Goal: Task Accomplishment & Management: Manage account settings

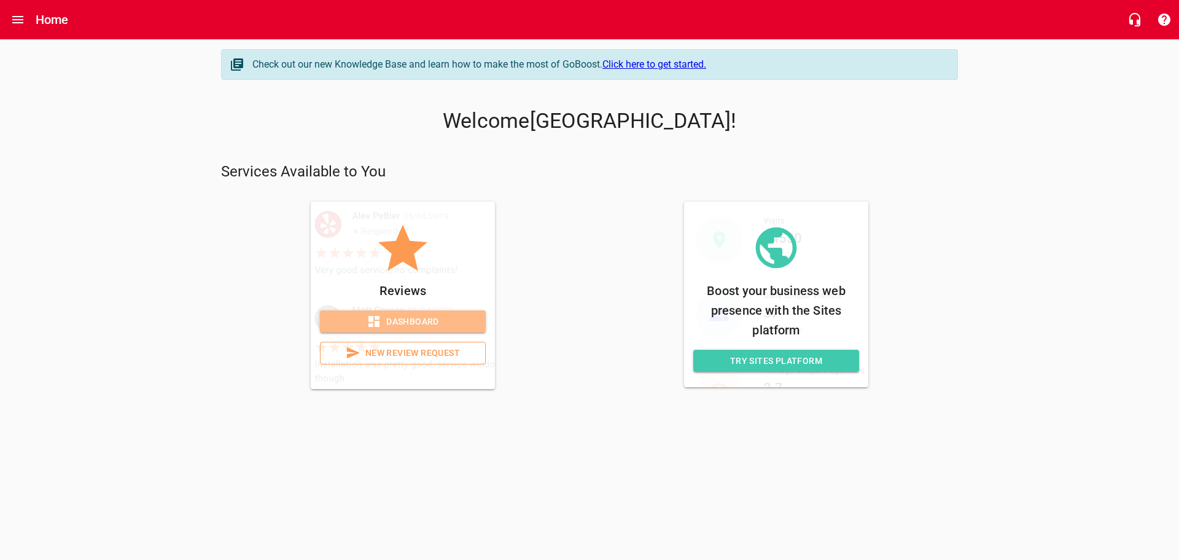
click at [402, 319] on span "Dashboard" at bounding box center [403, 321] width 146 height 15
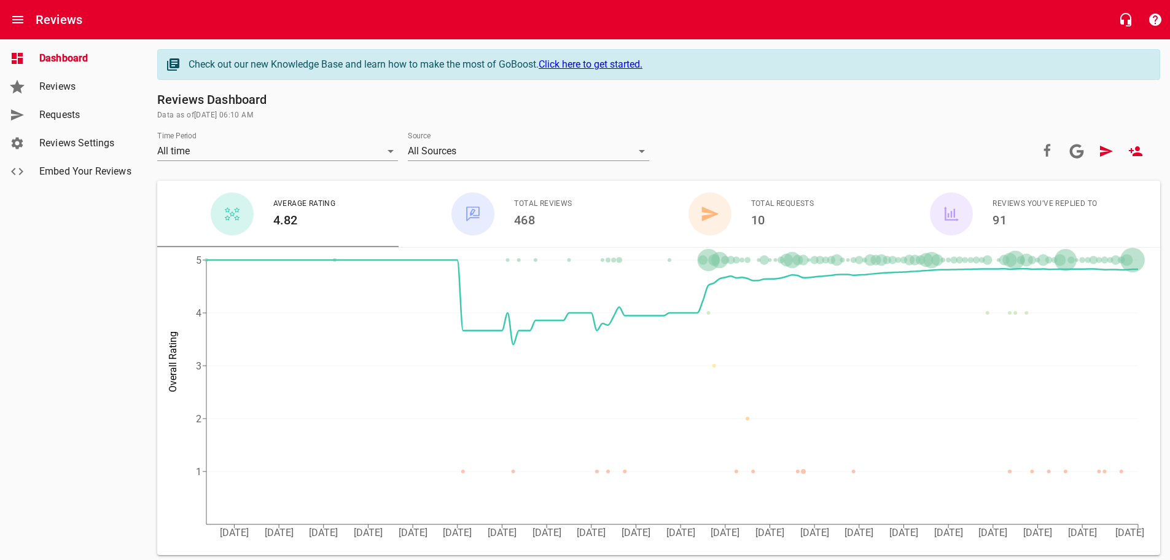
click at [43, 150] on span "Reviews Settings" at bounding box center [85, 143] width 93 height 15
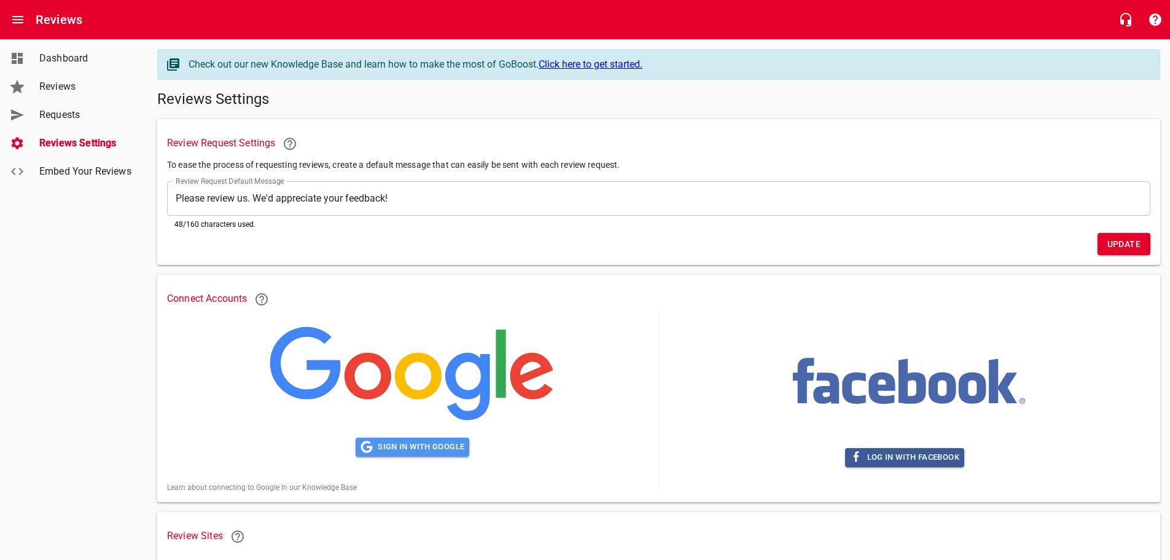
click at [410, 448] on span "Sign in with Google" at bounding box center [413, 447] width 104 height 14
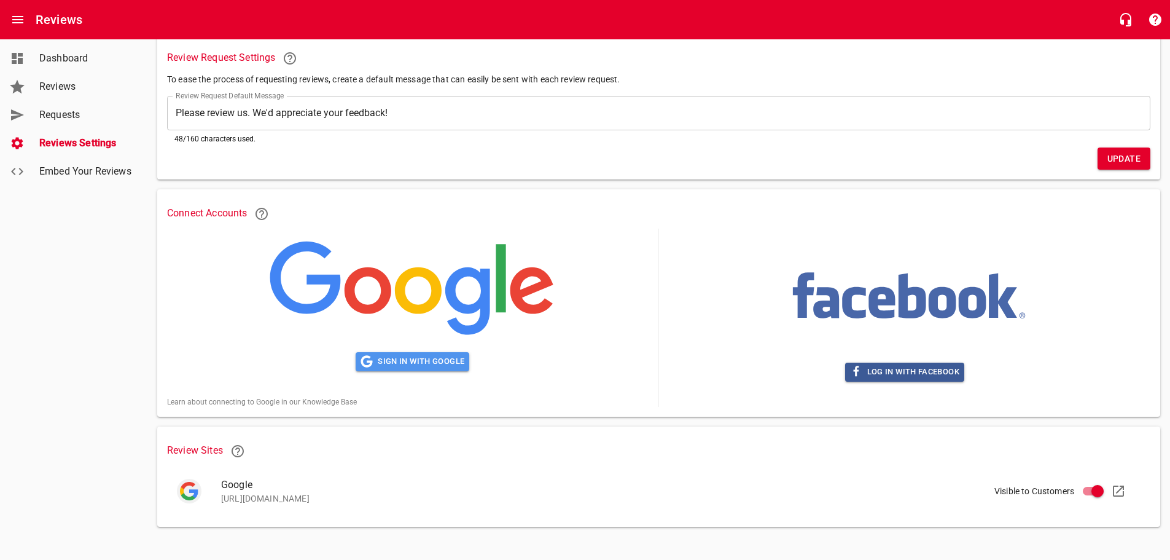
scroll to position [89, 0]
